Goal: Information Seeking & Learning: Learn about a topic

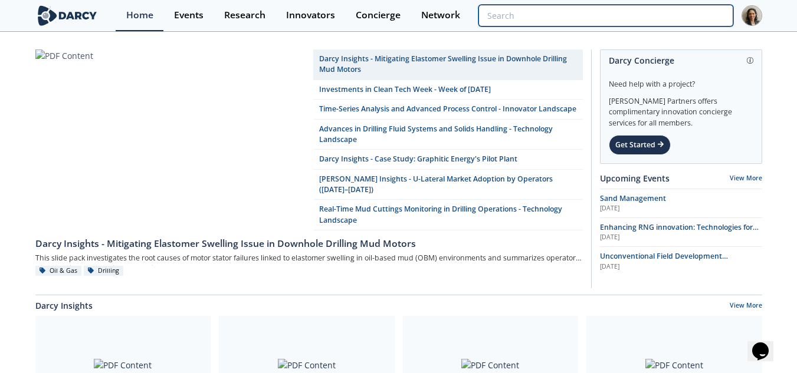
click at [656, 12] on input "search" at bounding box center [605, 16] width 254 height 22
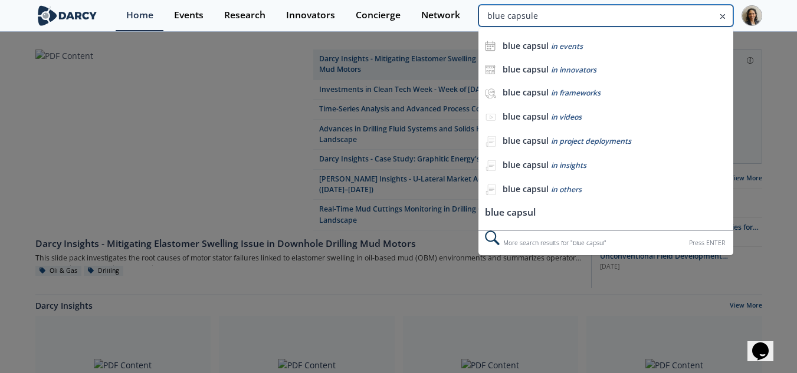
type input "blue capsule"
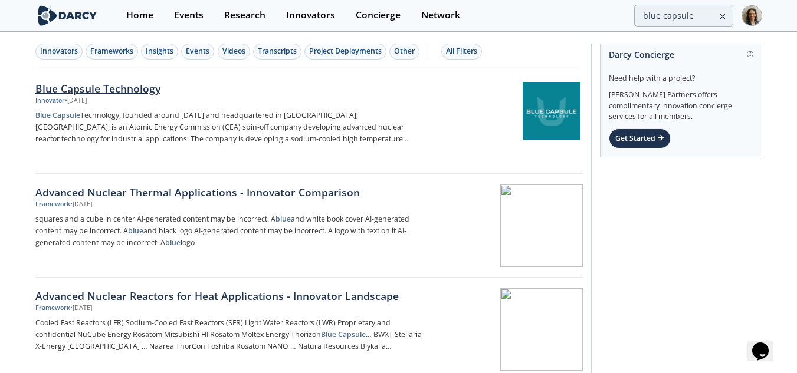
click at [347, 140] on p "Blue Capsule Technology, founded around [DATE] and headquartered in [GEOGRAPHIC…" at bounding box center [230, 127] width 390 height 35
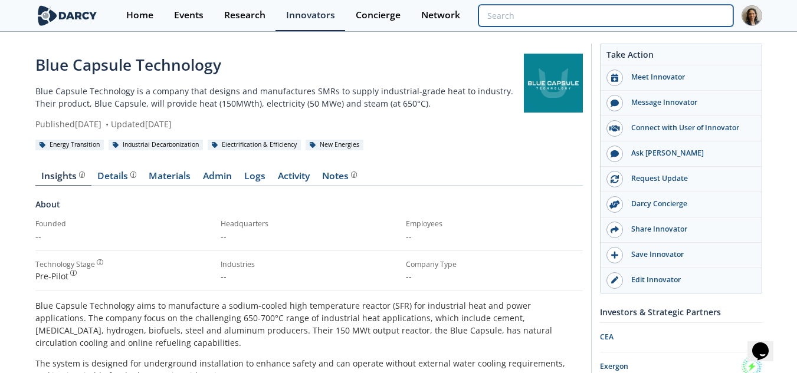
click at [667, 6] on input "search" at bounding box center [605, 16] width 254 height 22
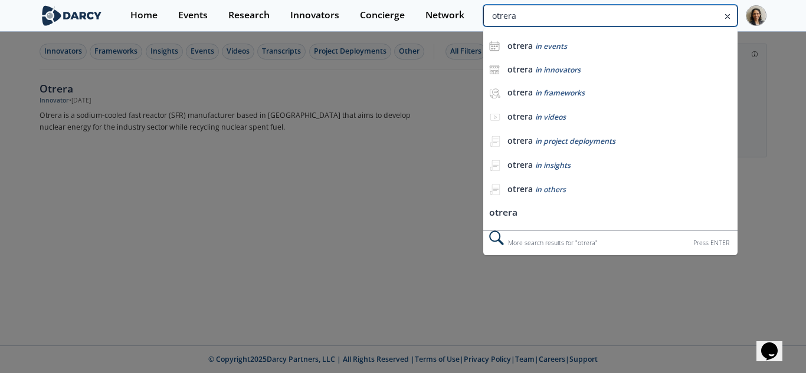
drag, startPoint x: 596, startPoint y: 19, endPoint x: 454, endPoint y: 35, distance: 143.0
click at [454, 35] on body "Home Events Research Innovators Concierge Network [GEOGRAPHIC_DATA] otrera in e…" at bounding box center [403, 186] width 806 height 373
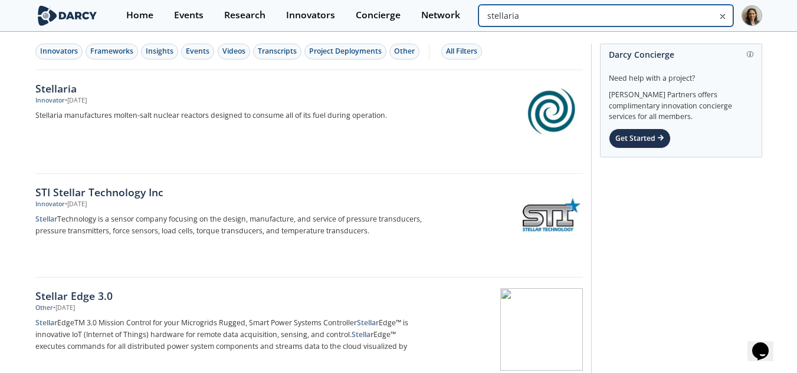
click at [688, 9] on input "stellaria" at bounding box center [605, 16] width 254 height 22
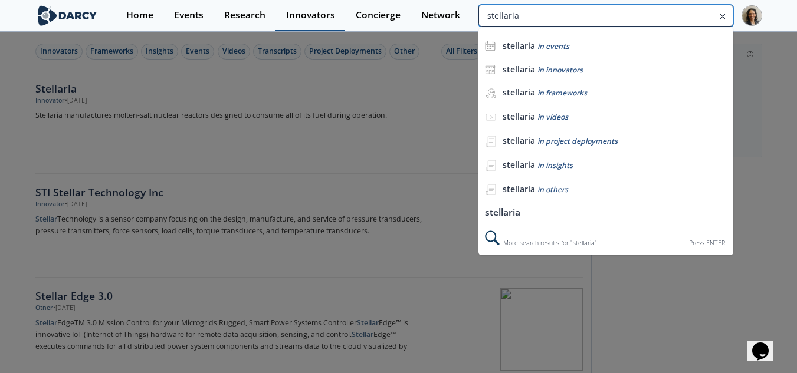
drag, startPoint x: 638, startPoint y: 13, endPoint x: 302, endPoint y: 25, distance: 335.8
click at [302, 25] on div "Home Events Research Innovators Concierge Network stellaria stellaria in events…" at bounding box center [439, 15] width 646 height 31
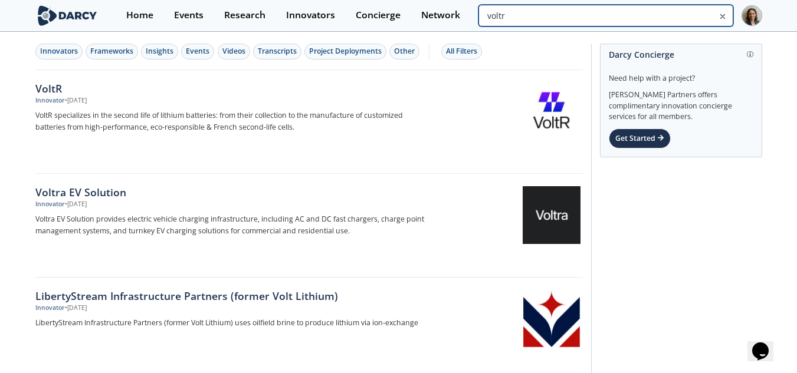
click at [682, 12] on input "voltr" at bounding box center [605, 16] width 254 height 22
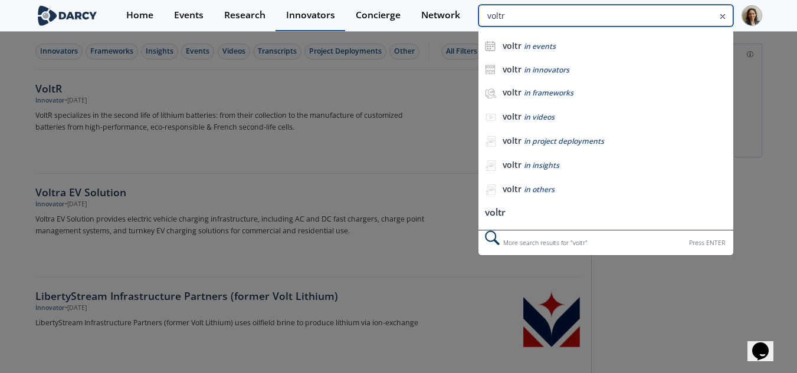
drag, startPoint x: 516, startPoint y: 12, endPoint x: 285, endPoint y: 20, distance: 230.8
click at [285, 20] on div "Home Events Research Innovators Concierge Network voltr voltr in events voltr i…" at bounding box center [439, 15] width 646 height 31
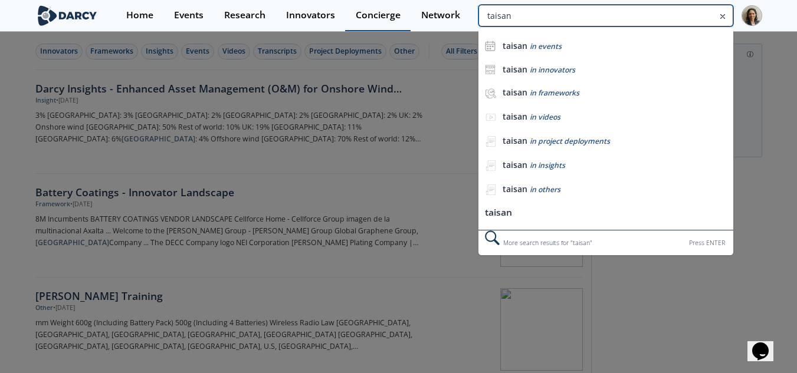
drag, startPoint x: 681, startPoint y: 14, endPoint x: 361, endPoint y: 13, distance: 320.3
click at [361, 13] on div "Home Events Research Innovators Concierge Network [GEOGRAPHIC_DATA] taisan in e…" at bounding box center [439, 15] width 646 height 31
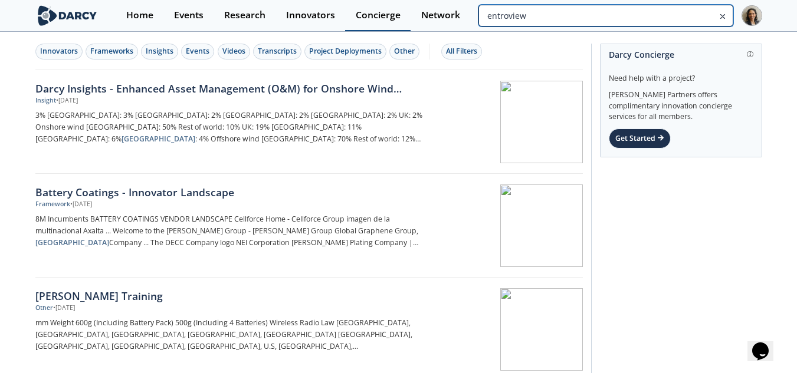
type input "entroview"
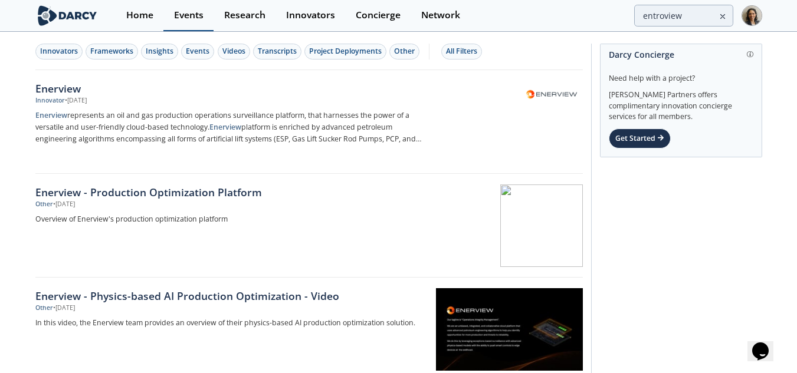
click at [199, 11] on div "Events" at bounding box center [188, 15] width 29 height 9
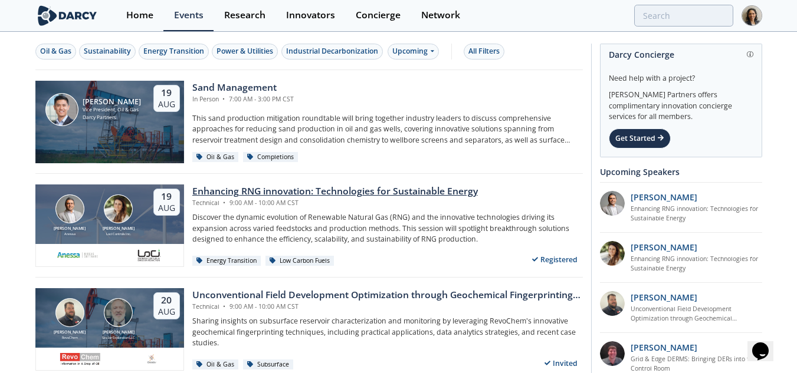
click at [352, 199] on div "Technical • 9:00 AM - 10:00 AM CST" at bounding box center [334, 203] width 285 height 9
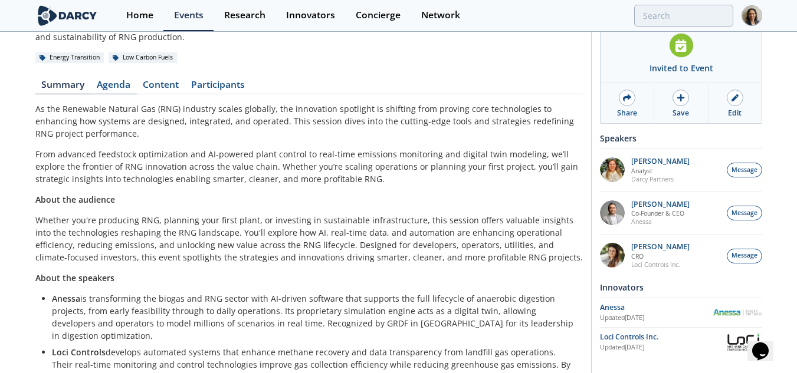
scroll to position [118, 0]
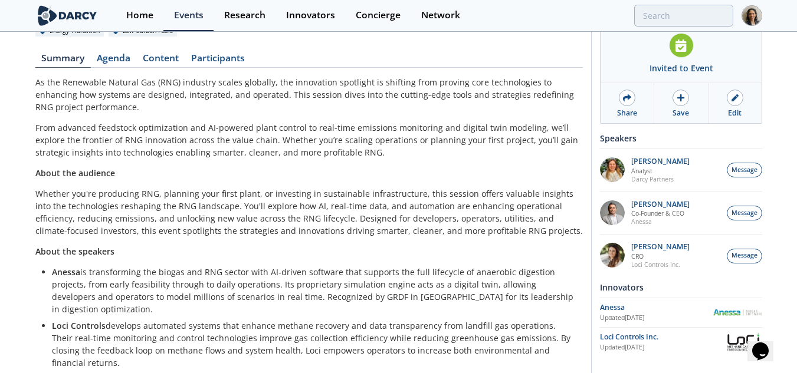
click at [144, 49] on div "Enhancing RNG innovation: Technologies for Sustainable Energy Technical • [DATE…" at bounding box center [308, 157] width 547 height 442
click at [153, 54] on link "Content" at bounding box center [161, 61] width 48 height 14
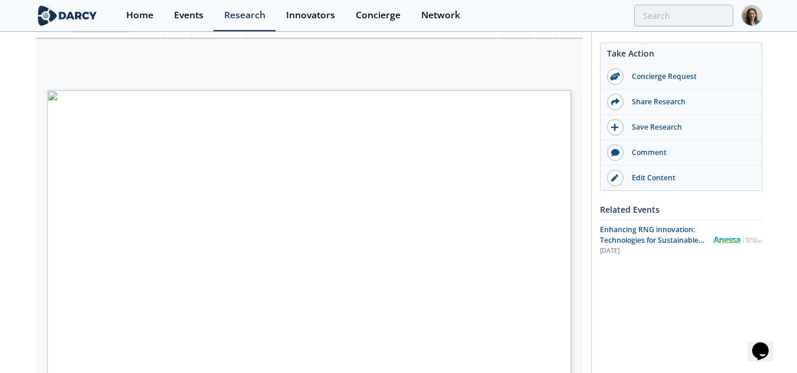
scroll to position [236, 0]
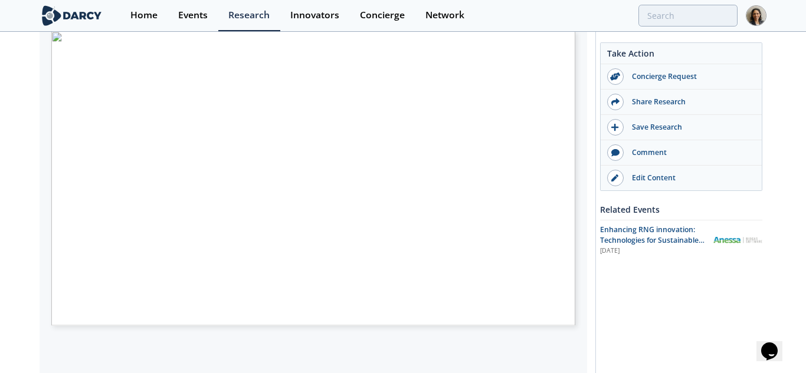
type input "2"
type input "3"
type input "4"
type input "5"
type input "6"
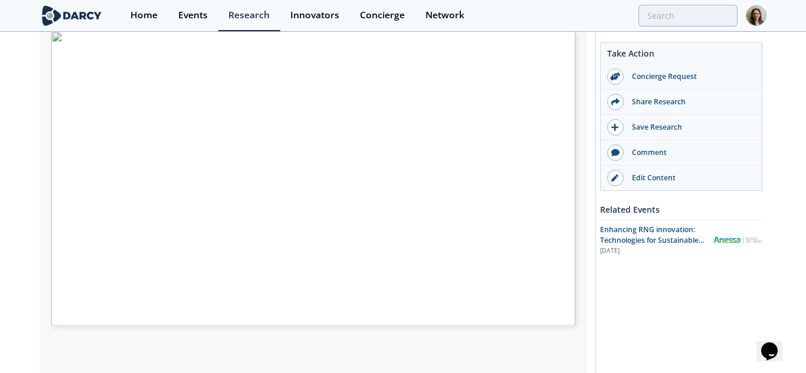
type input "7"
type input "1"
